Goal: Task Accomplishment & Management: Use online tool/utility

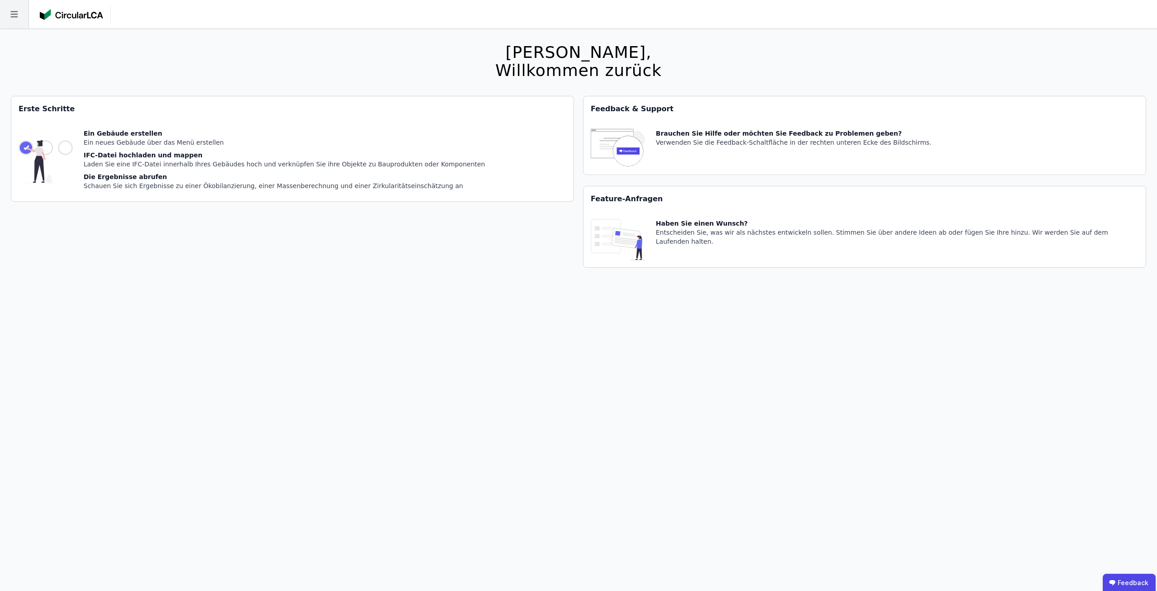
click at [24, 19] on icon at bounding box center [14, 14] width 28 height 28
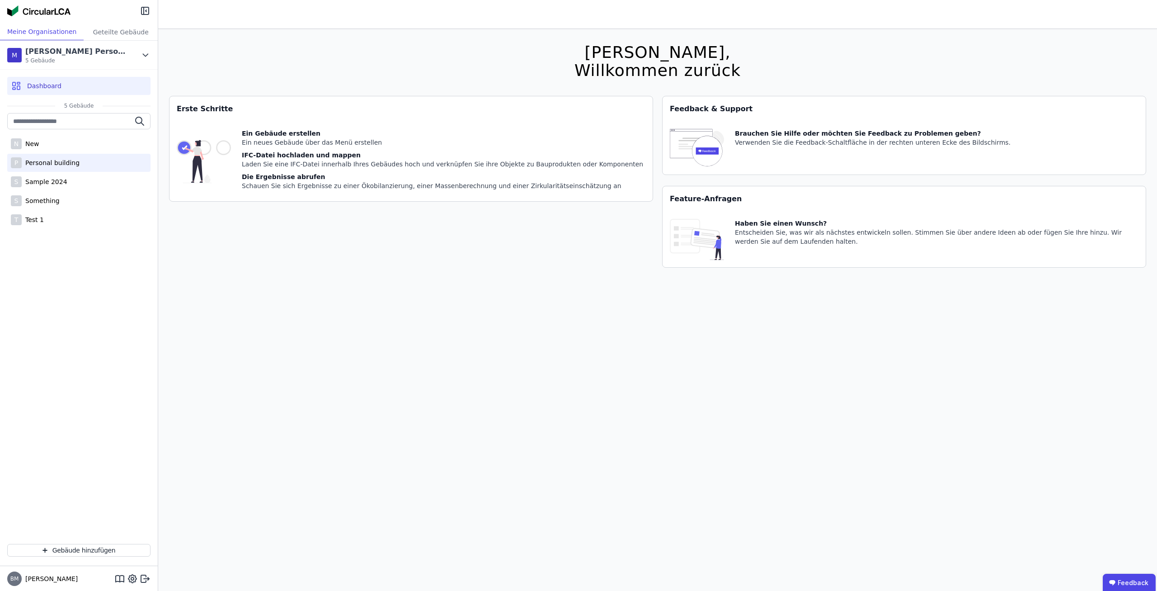
click at [76, 165] on div "P Personal building" at bounding box center [78, 163] width 143 height 18
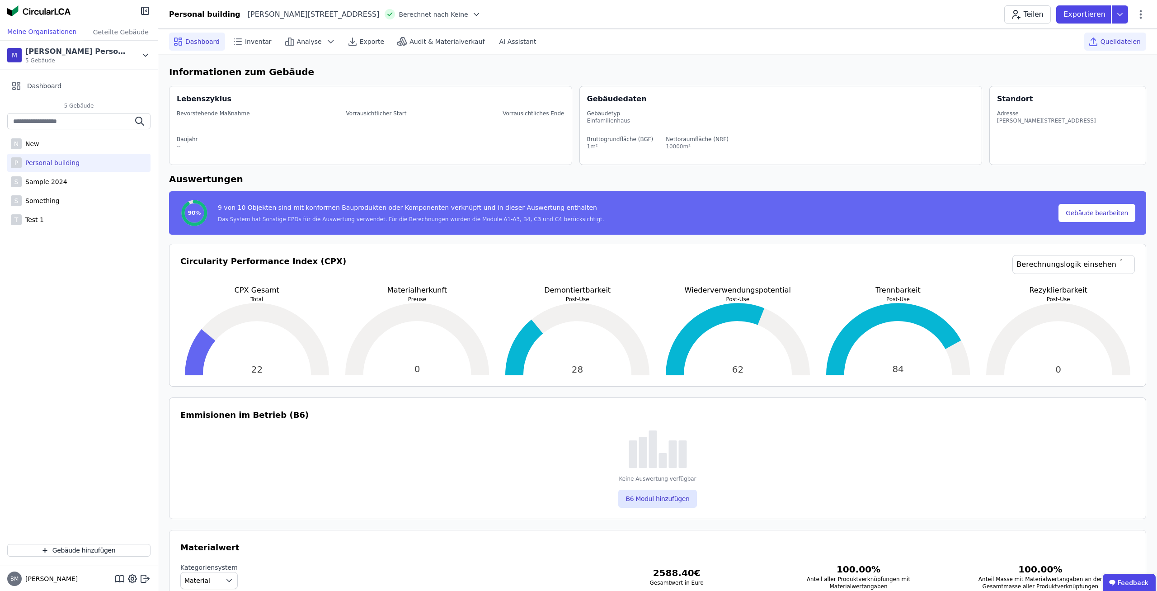
click at [1106, 37] on div "Quelldateien" at bounding box center [1115, 42] width 62 height 18
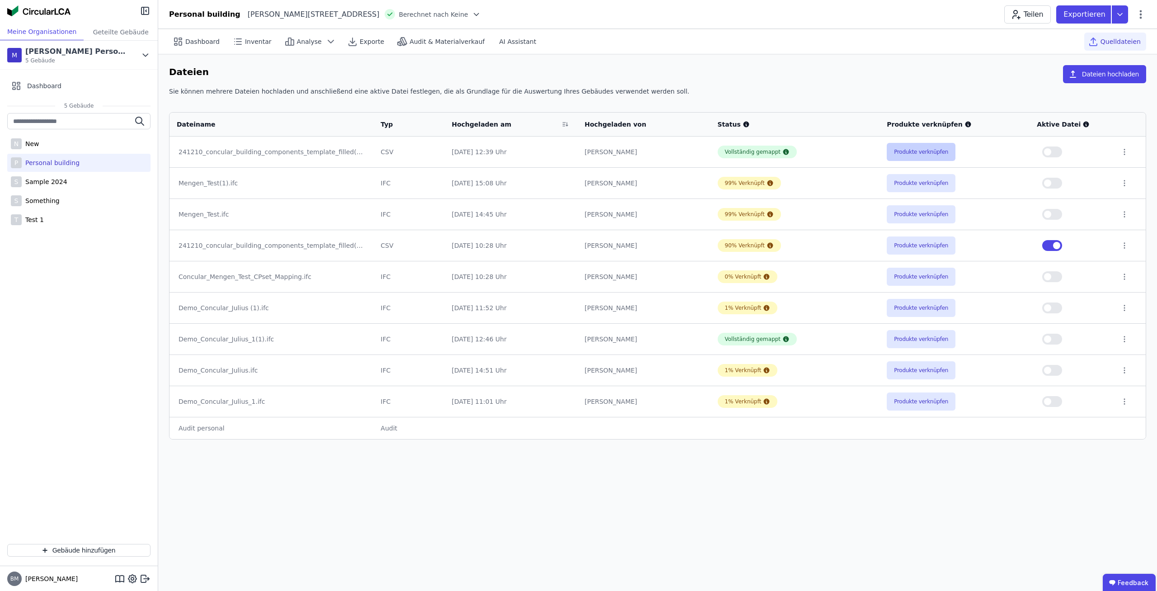
click at [908, 149] on button "Produkte verknüpfen" at bounding box center [921, 152] width 69 height 18
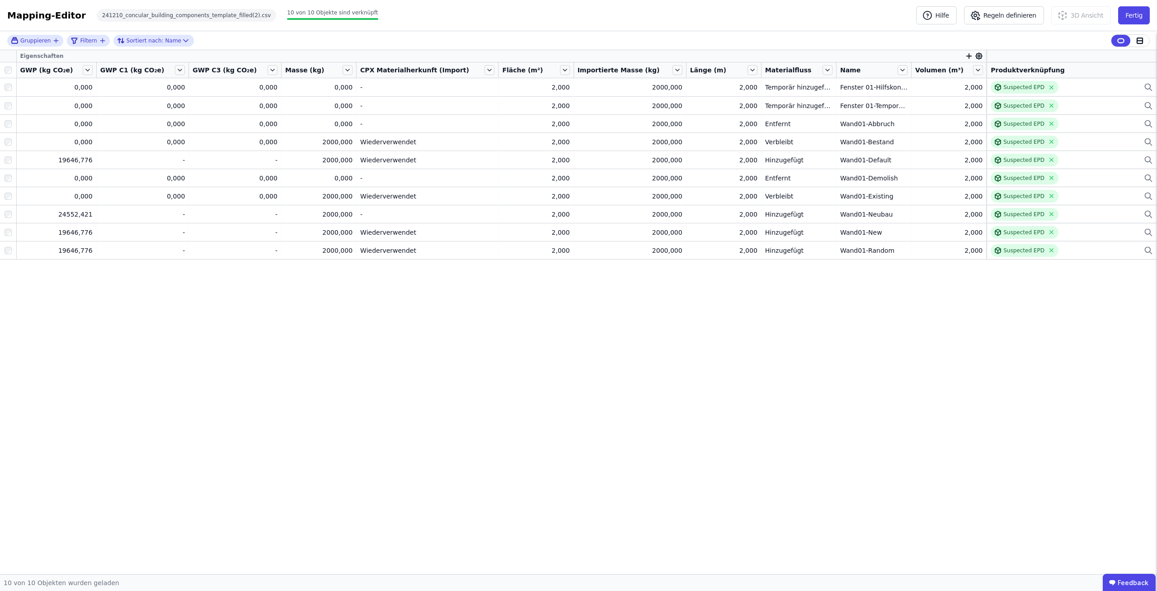
click at [975, 54] on icon at bounding box center [979, 56] width 8 height 8
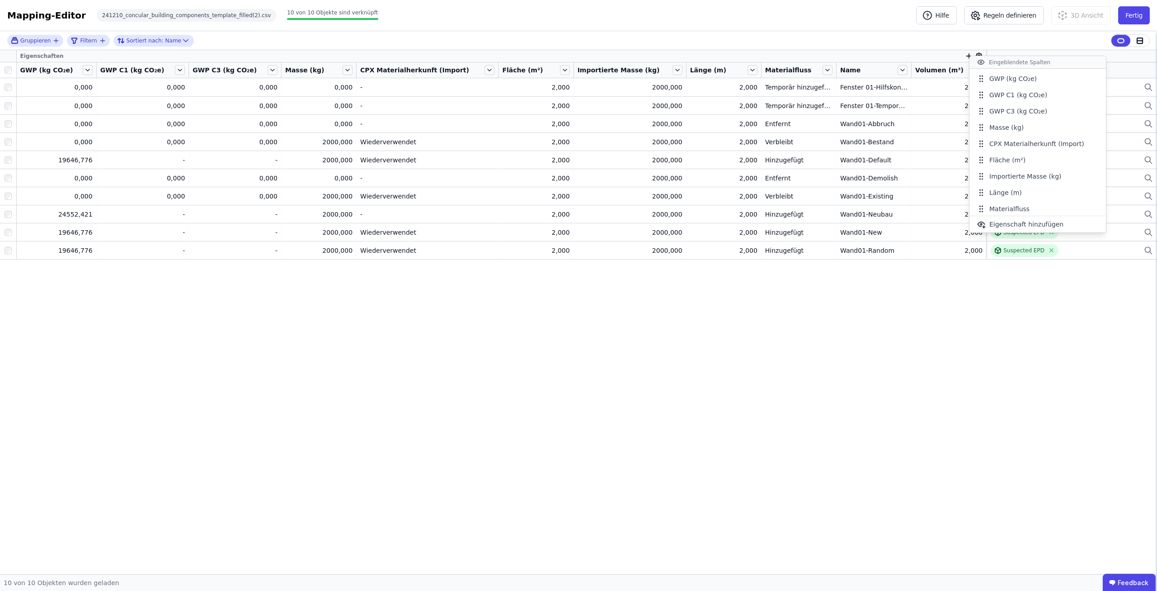
click at [882, 354] on div "Gruppieren Filtern Sortiert nach: Name Eigenschaften GWP (kg CO₂e) GWP C1 (kg C…" at bounding box center [578, 302] width 1157 height 543
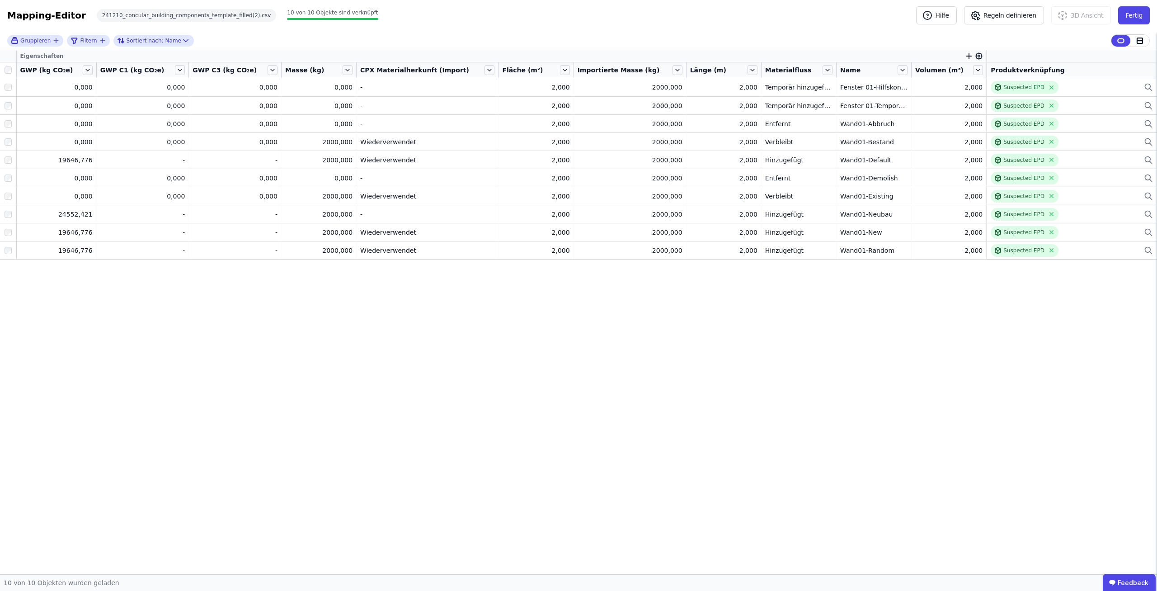
click at [862, 11] on div "Mapping-Editor Hilfe Regeln definieren 3D Ansicht Fertig 241210_concular_buildi…" at bounding box center [578, 15] width 1157 height 31
click at [757, 352] on div "Eigenschaften GWP (kg CO₂e) GWP C1 (kg CO₂e) GWP C3 (kg CO₂e) Masse (kg) CPX Ma…" at bounding box center [578, 312] width 1157 height 524
click at [1146, 15] on button "Fertig" at bounding box center [1134, 15] width 32 height 18
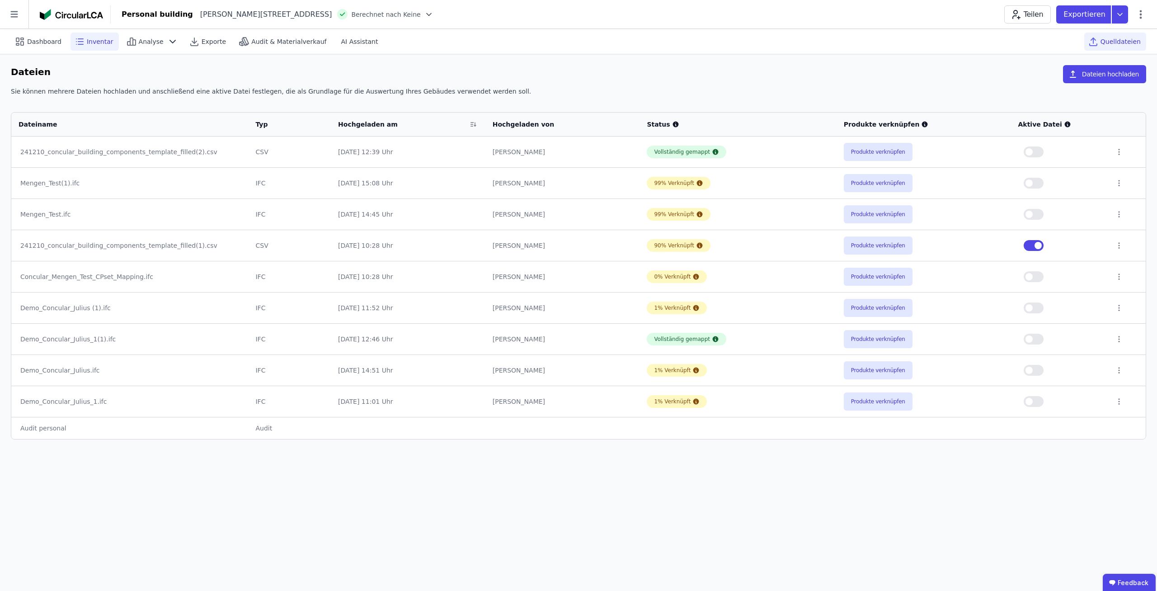
click at [94, 43] on span "Inventar" at bounding box center [100, 41] width 27 height 9
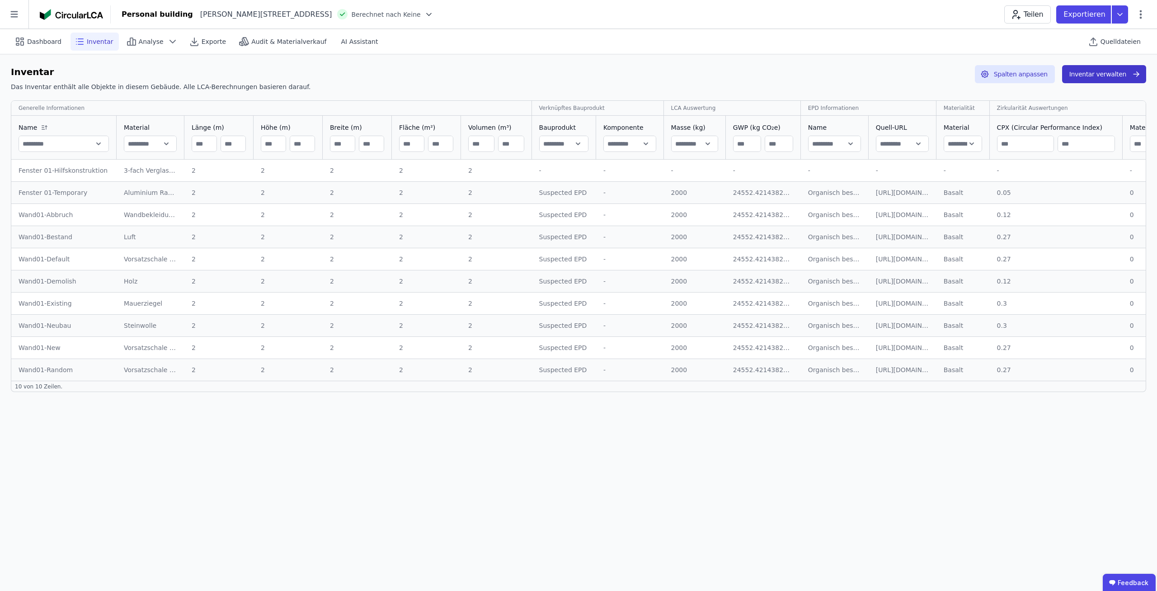
click at [1121, 66] on button "Inventar verwalten" at bounding box center [1104, 74] width 84 height 18
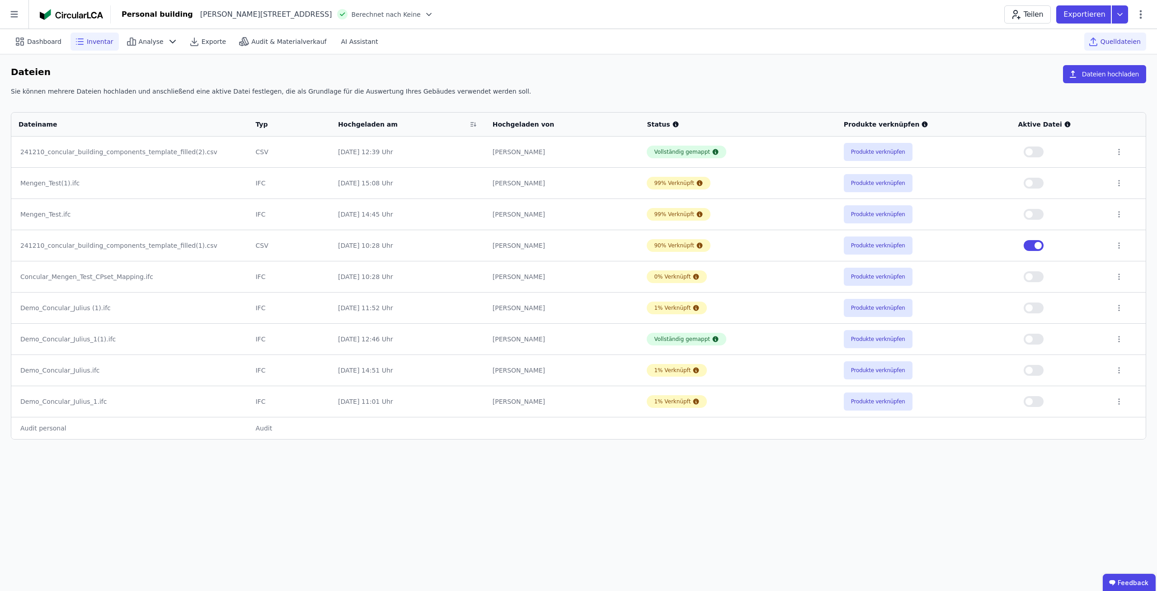
click at [97, 41] on span "Inventar" at bounding box center [100, 41] width 27 height 9
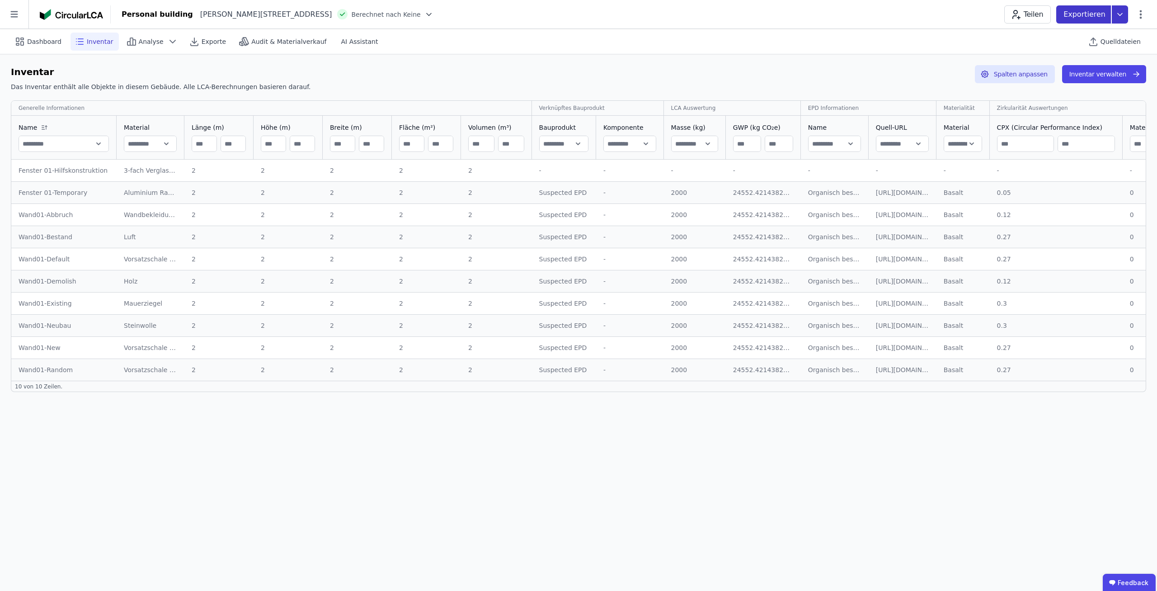
click at [1124, 16] on icon at bounding box center [1120, 14] width 16 height 18
click at [1091, 50] on div "Inventar" at bounding box center [1071, 52] width 113 height 16
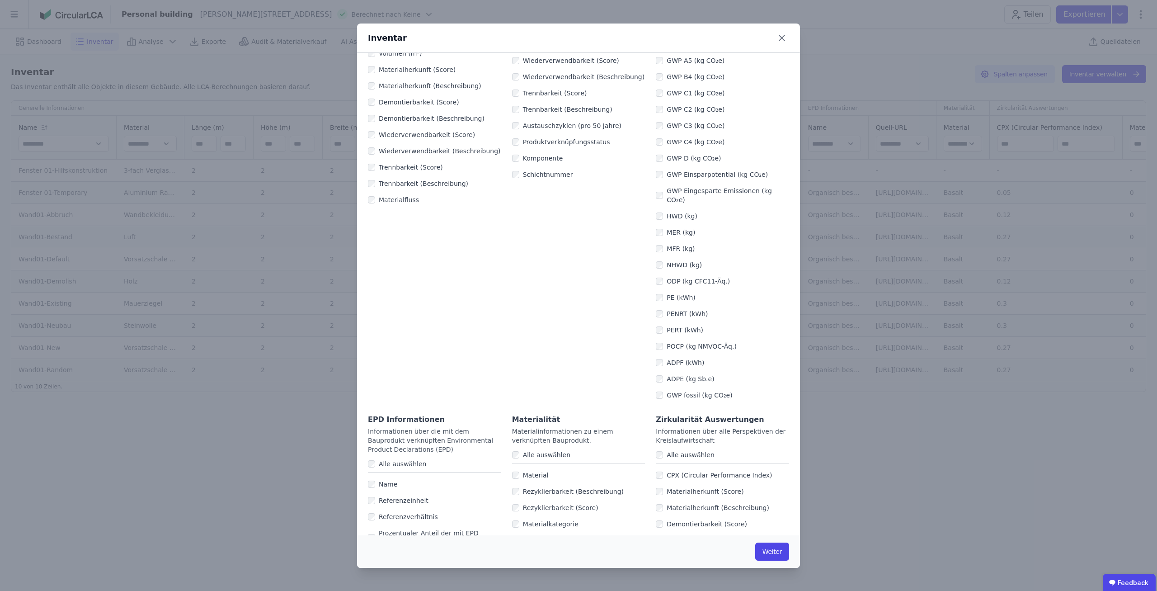
scroll to position [26, 0]
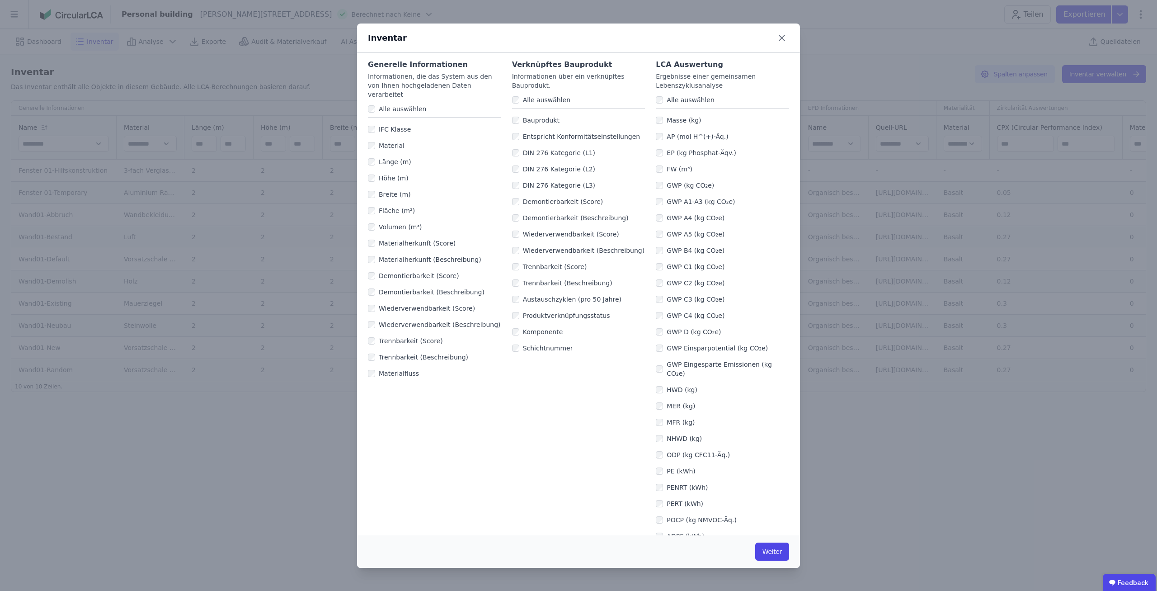
click at [561, 433] on div "Verknüpftes Bauprodukt Informationen über ein verknüpftes Bauprodukt. Alle ausw…" at bounding box center [578, 317] width 133 height 517
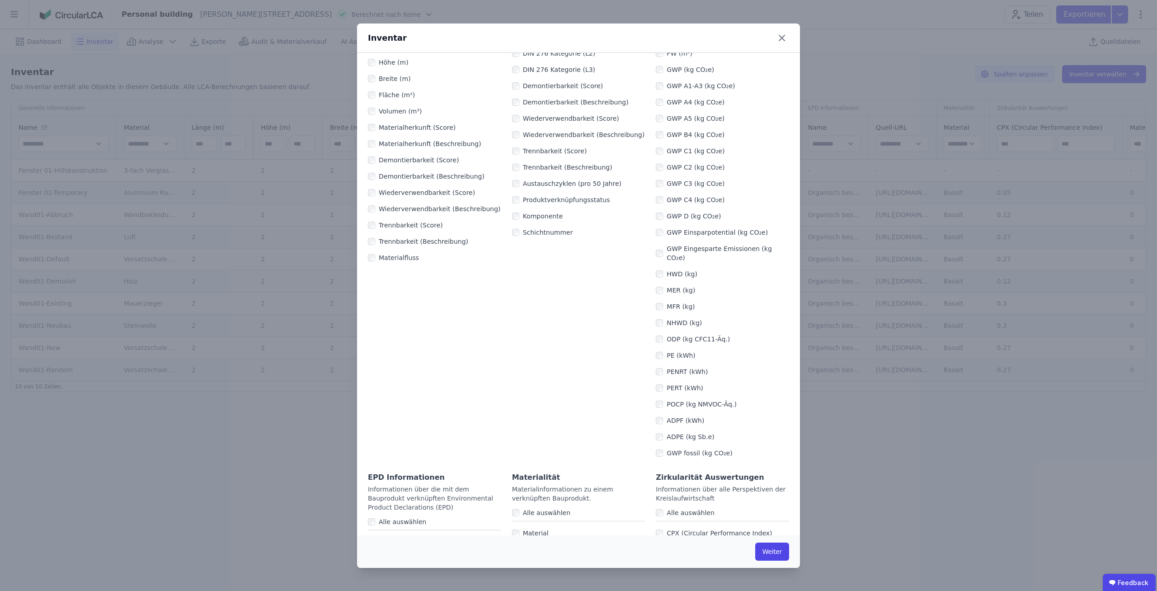
scroll to position [0, 0]
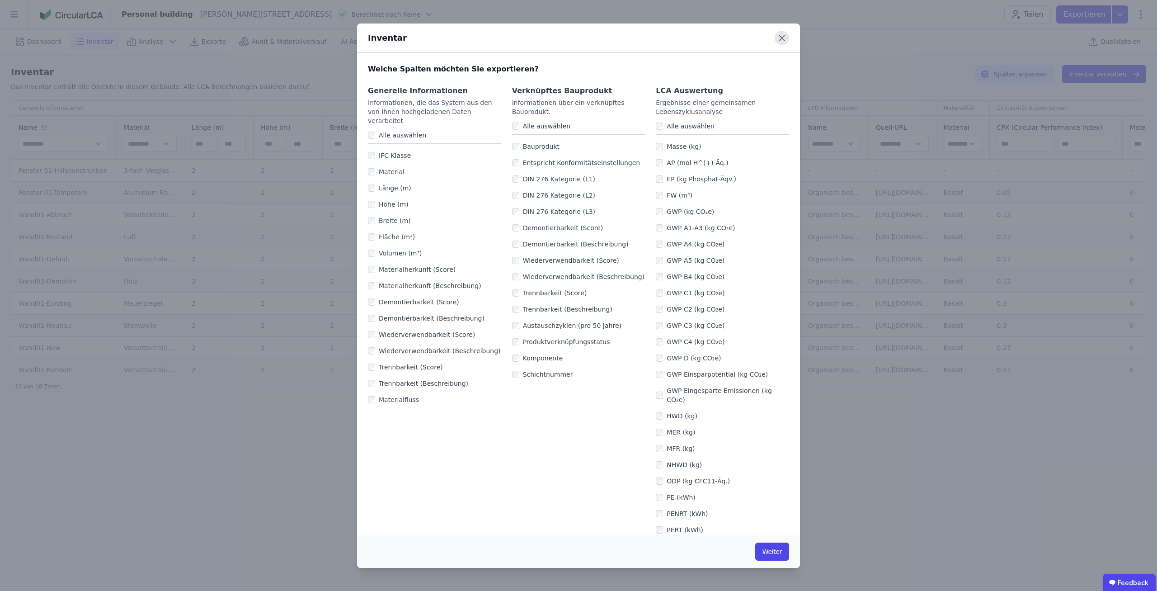
click at [783, 38] on icon at bounding box center [782, 38] width 14 height 14
